Goal: Transaction & Acquisition: Purchase product/service

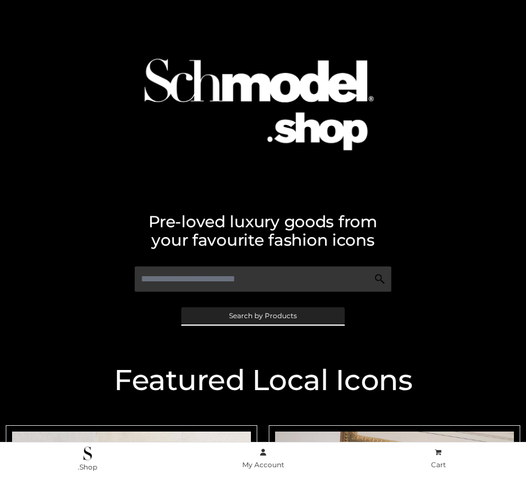
click at [263, 316] on span "Search by Products" at bounding box center [263, 316] width 68 height 7
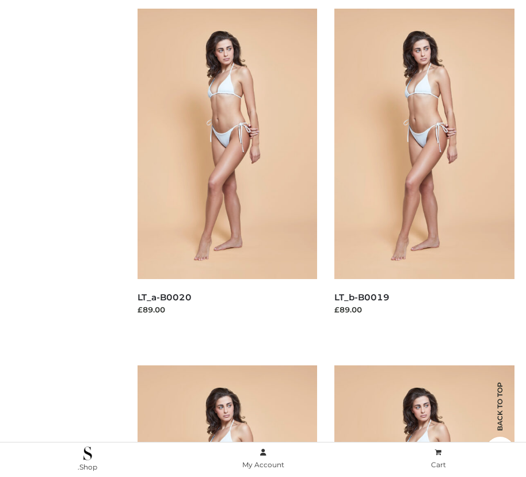
scroll to position [165, 0]
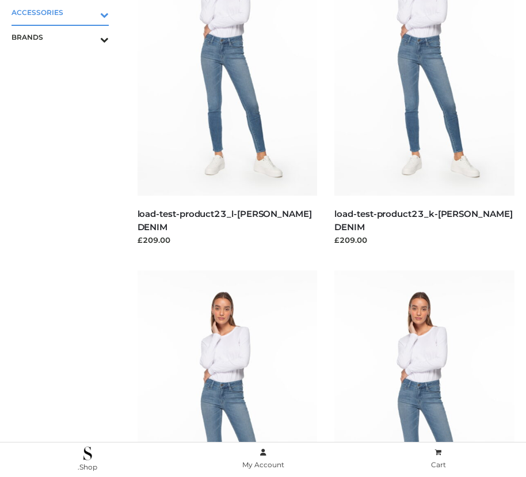
click at [88, 12] on icon "Toggle Submenu" at bounding box center [44, 14] width 129 height 13
click at [66, 37] on span "BAGS" at bounding box center [66, 37] width 86 height 13
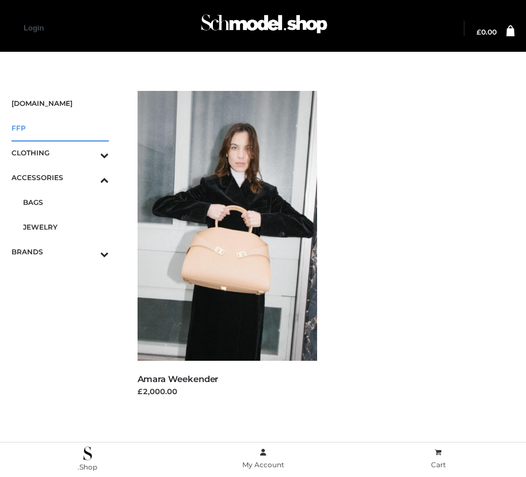
click at [60, 128] on span "FFP" at bounding box center [60, 128] width 97 height 13
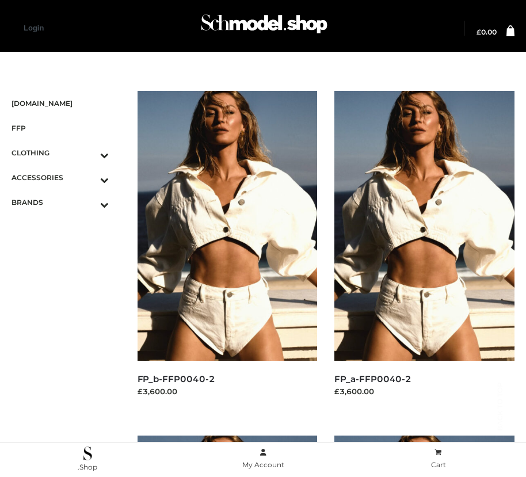
scroll to position [971, 0]
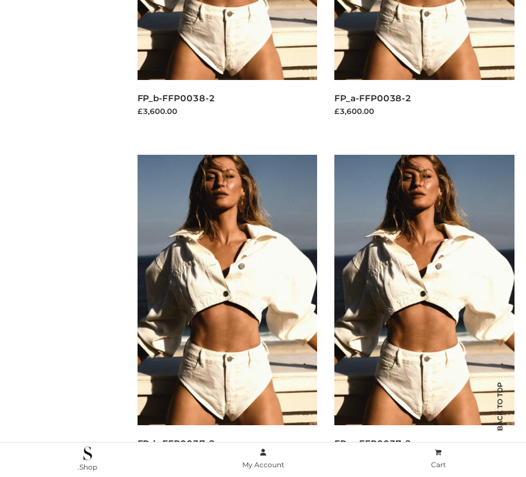
click at [424, 316] on img at bounding box center [425, 290] width 180 height 270
